Goal: Task Accomplishment & Management: Use online tool/utility

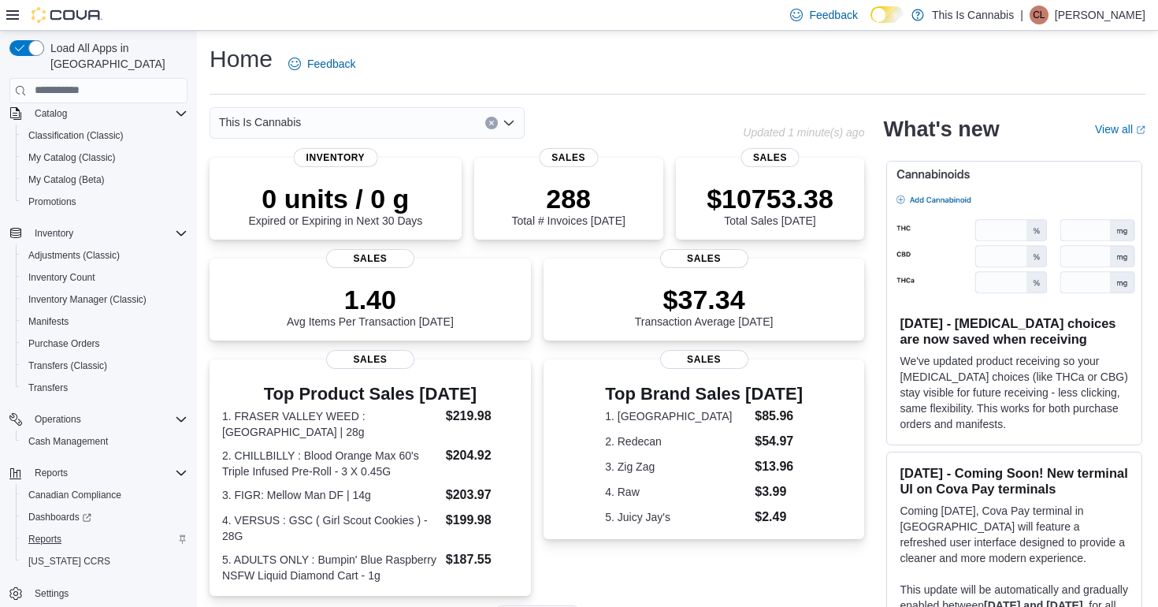
scroll to position [108, 0]
click at [62, 529] on link "Reports" at bounding box center [45, 538] width 46 height 19
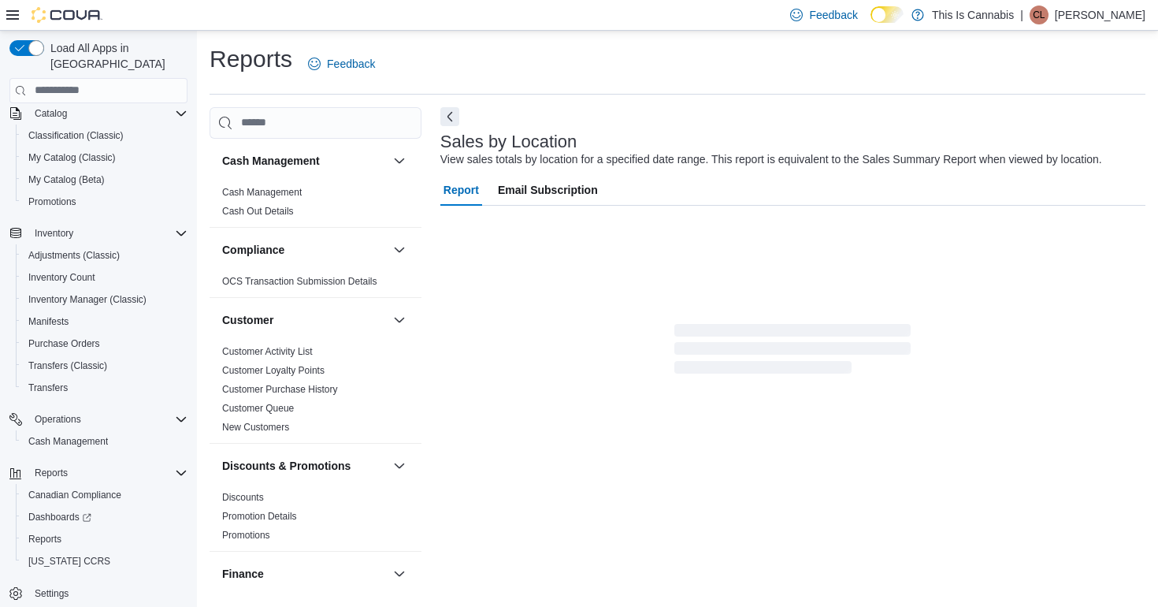
scroll to position [2, 0]
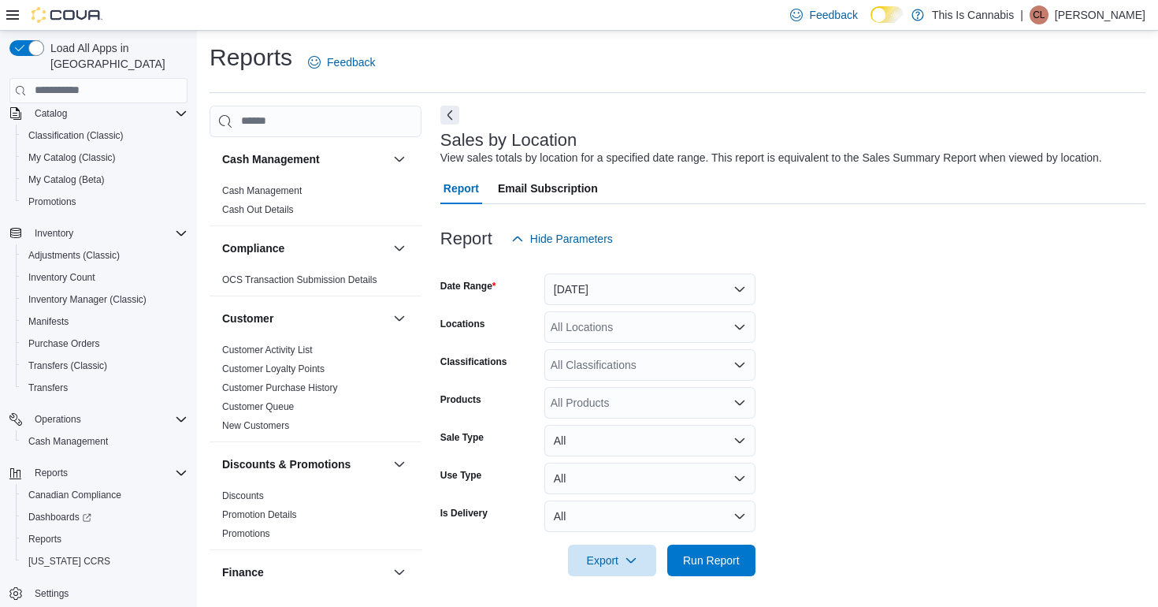
click at [589, 284] on button "[DATE]" at bounding box center [649, 289] width 211 height 32
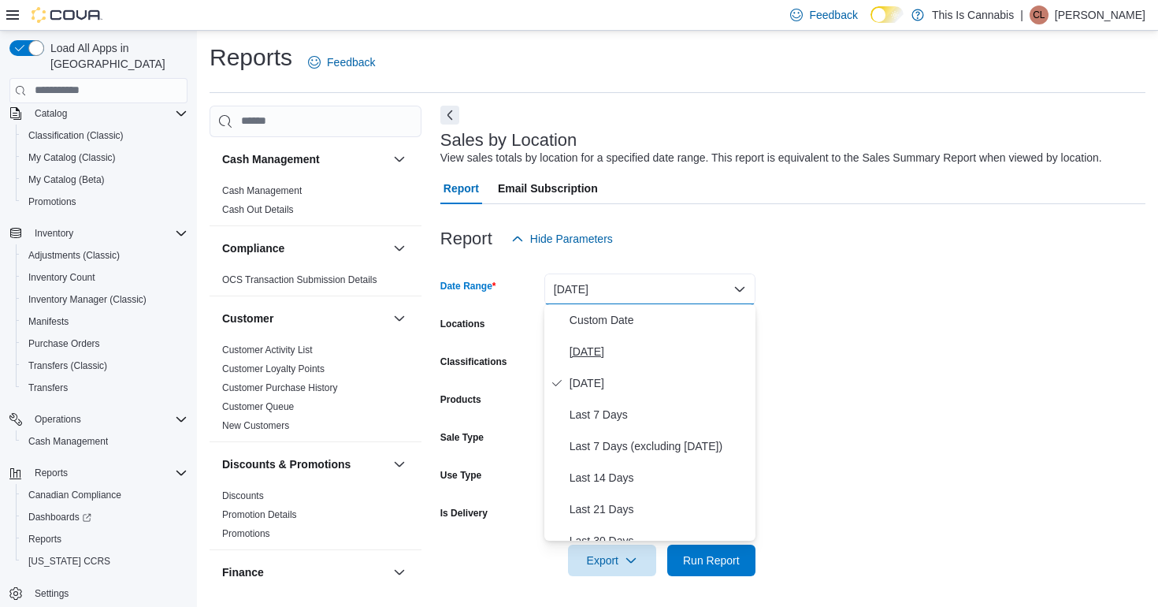
click at [602, 344] on span "[DATE]" at bounding box center [660, 351] width 180 height 19
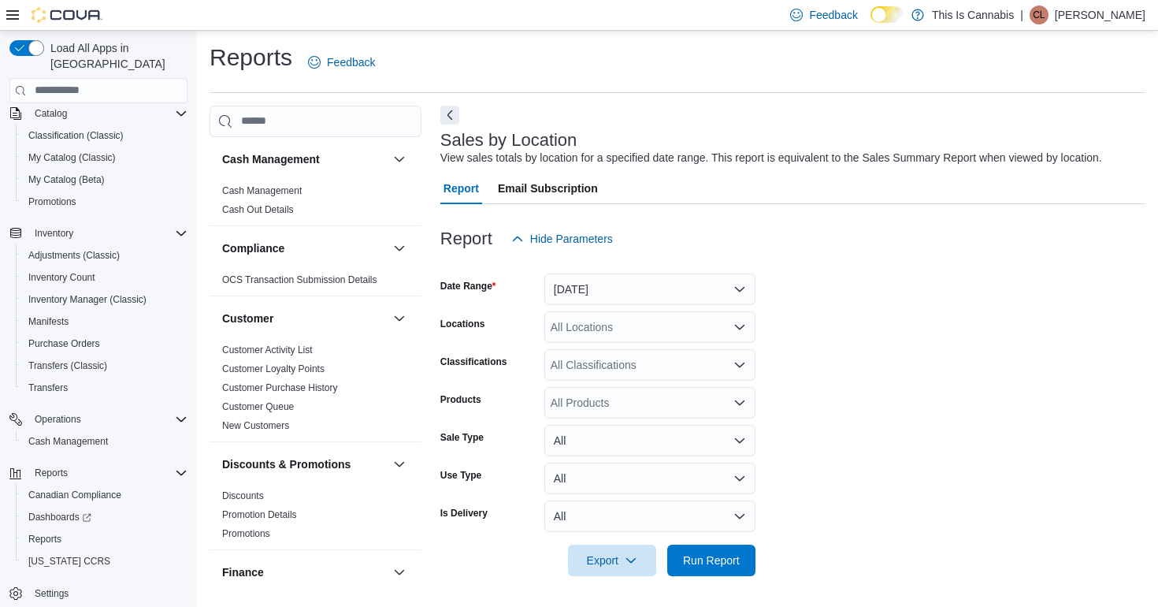
click at [830, 348] on form "Date Range [DATE] Locations All Locations Classifications All Classifications P…" at bounding box center [792, 414] width 705 height 321
click at [707, 552] on span "Run Report" at bounding box center [711, 560] width 57 height 16
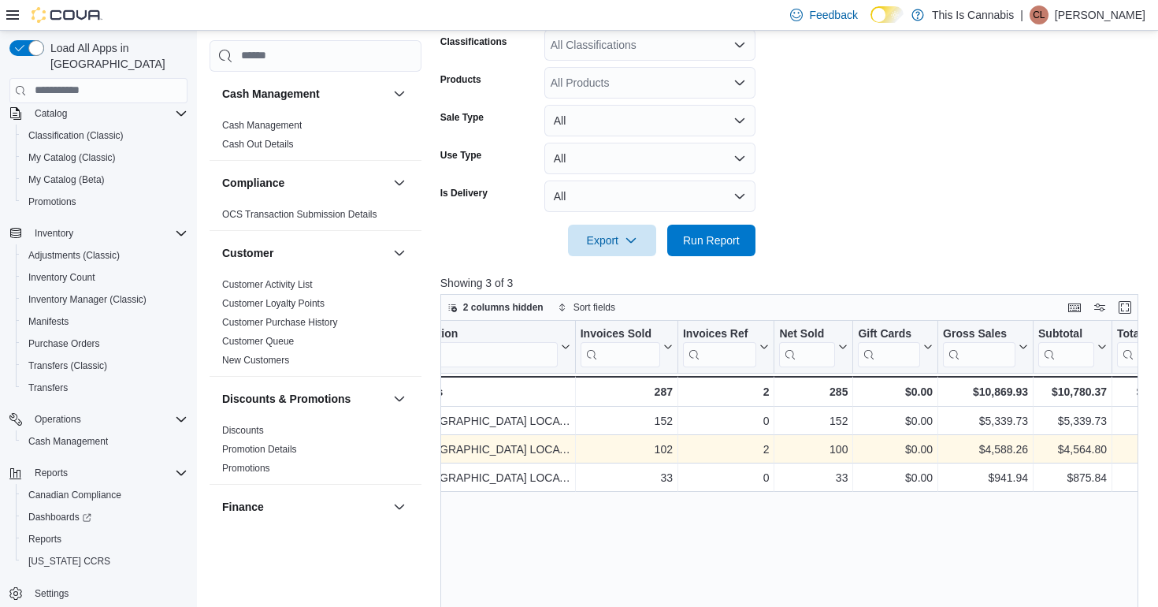
scroll to position [0, 35]
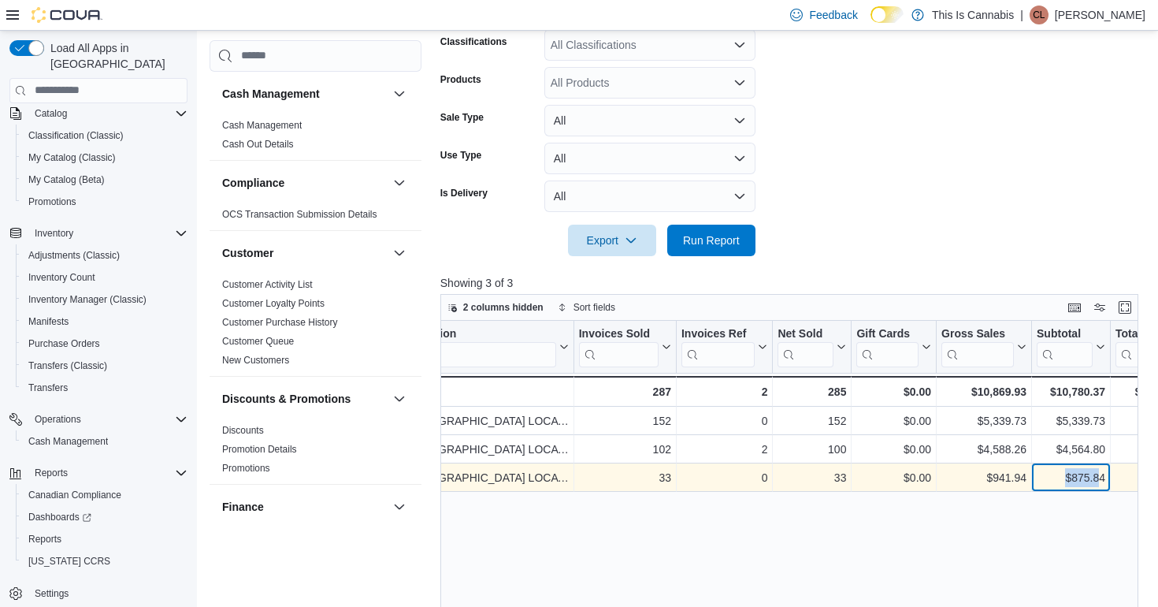
drag, startPoint x: 1062, startPoint y: 478, endPoint x: 1099, endPoint y: 478, distance: 37.0
click at [1099, 478] on div "$875.84" at bounding box center [1071, 477] width 69 height 19
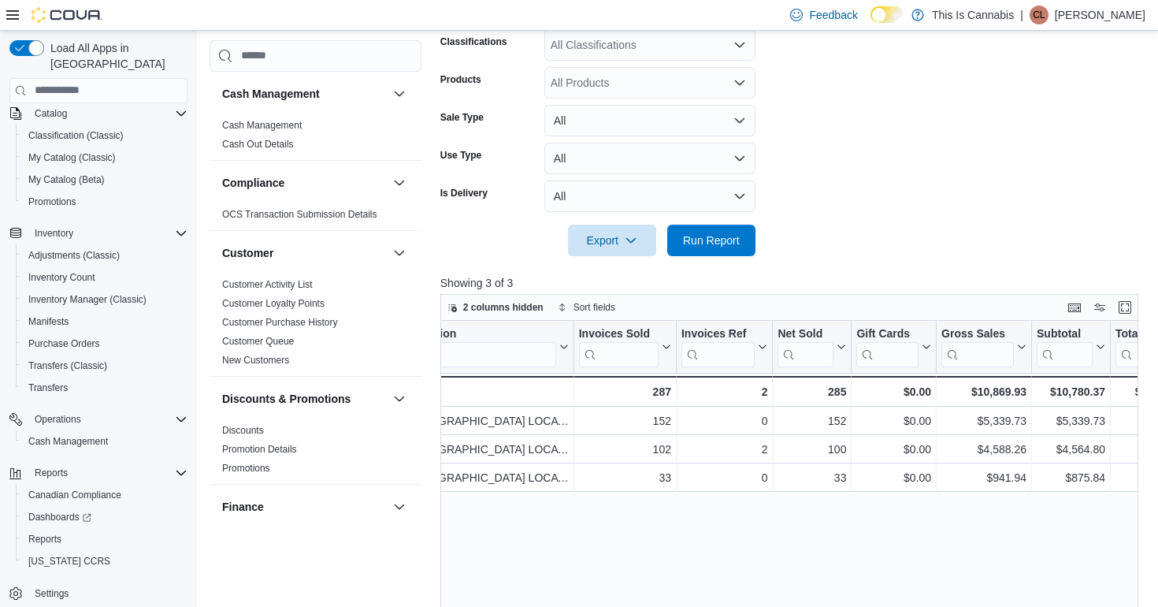
click at [1050, 543] on div "Location Click to view column header actions Invoices Sold Click to view column…" at bounding box center [789, 550] width 698 height 459
